Goal: Task Accomplishment & Management: Use online tool/utility

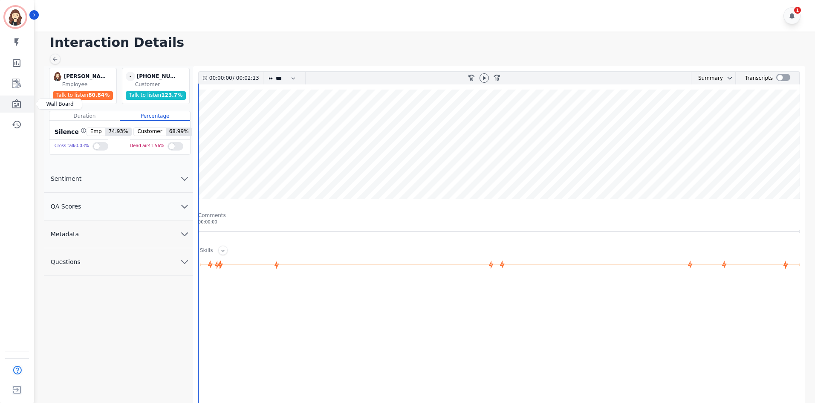
click at [15, 104] on icon "Sidebar" at bounding box center [16, 103] width 9 height 9
